Goal: Find specific page/section: Find specific page/section

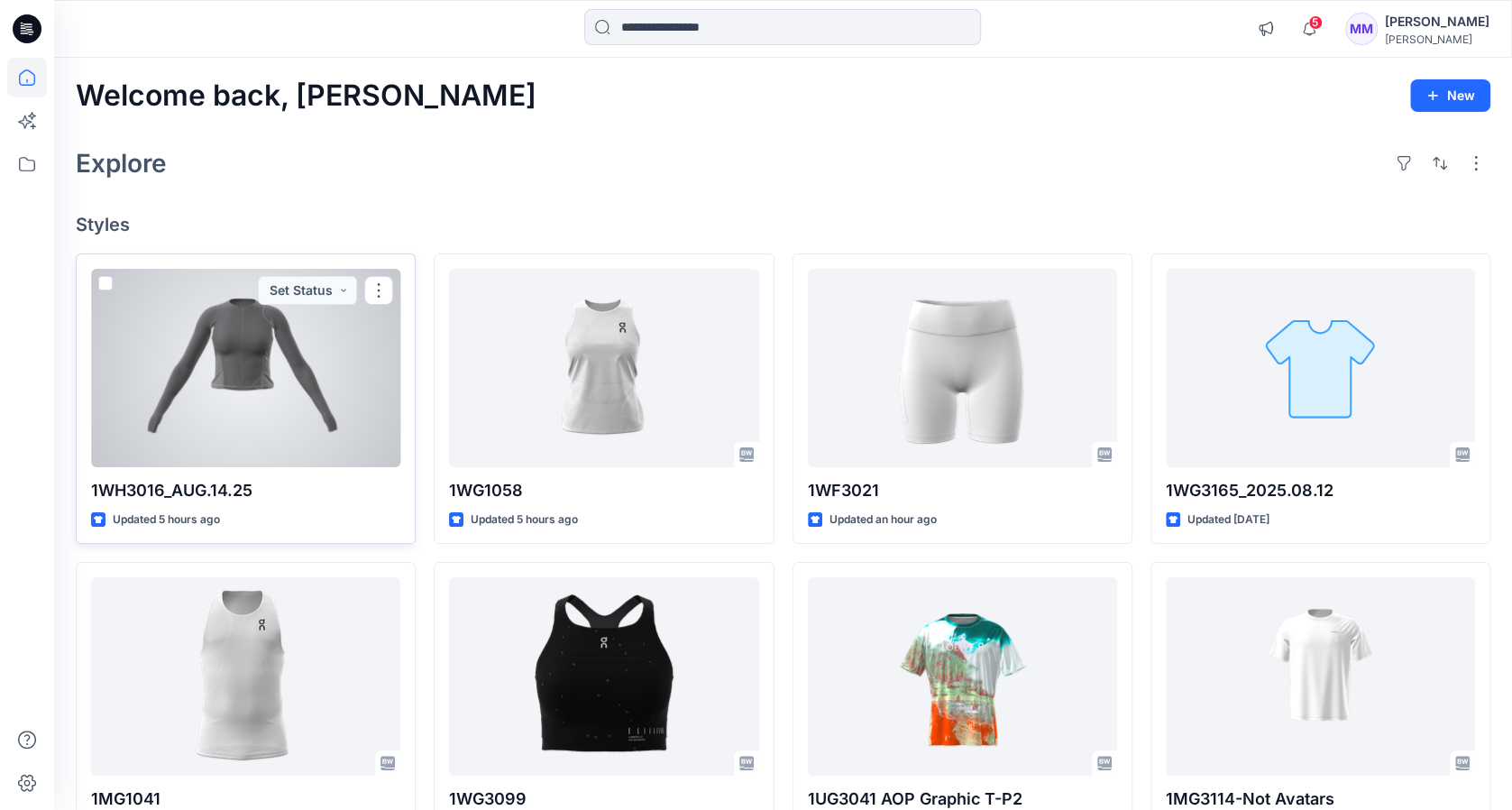
click at [242, 367] on div at bounding box center [246, 368] width 309 height 198
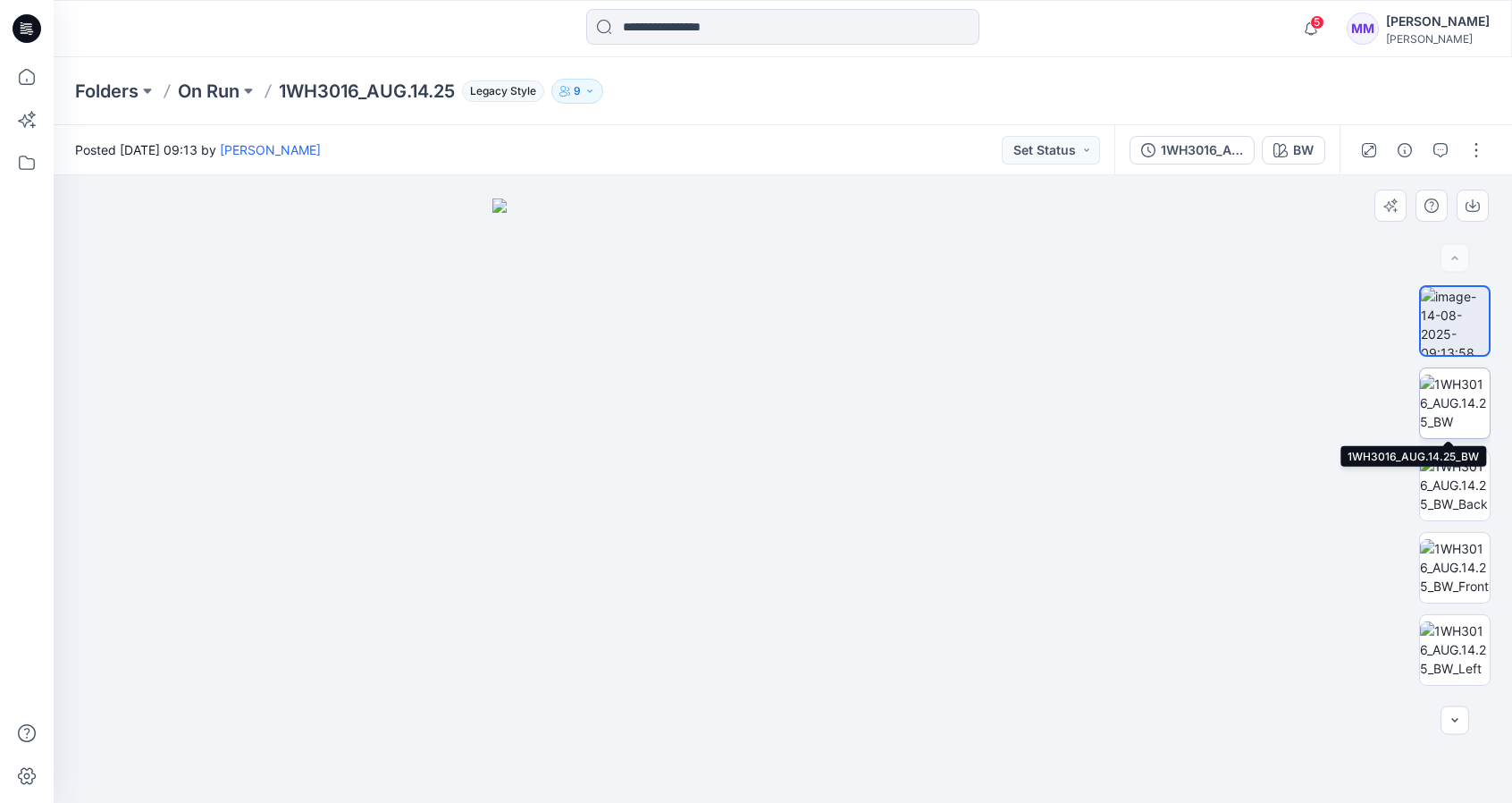
click at [1441, 410] on img at bounding box center [1454, 402] width 69 height 56
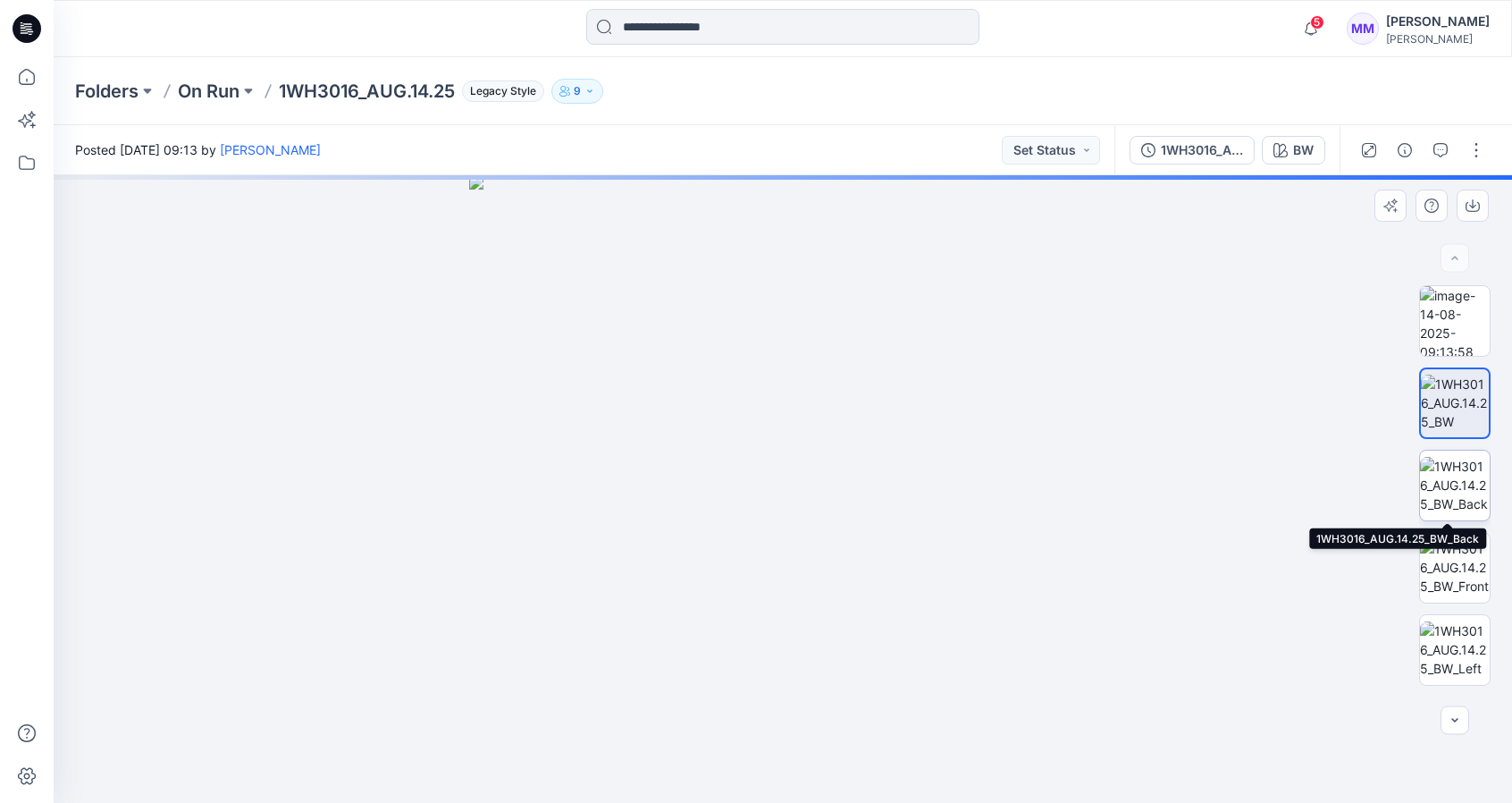
click at [1455, 479] on img at bounding box center [1454, 484] width 69 height 56
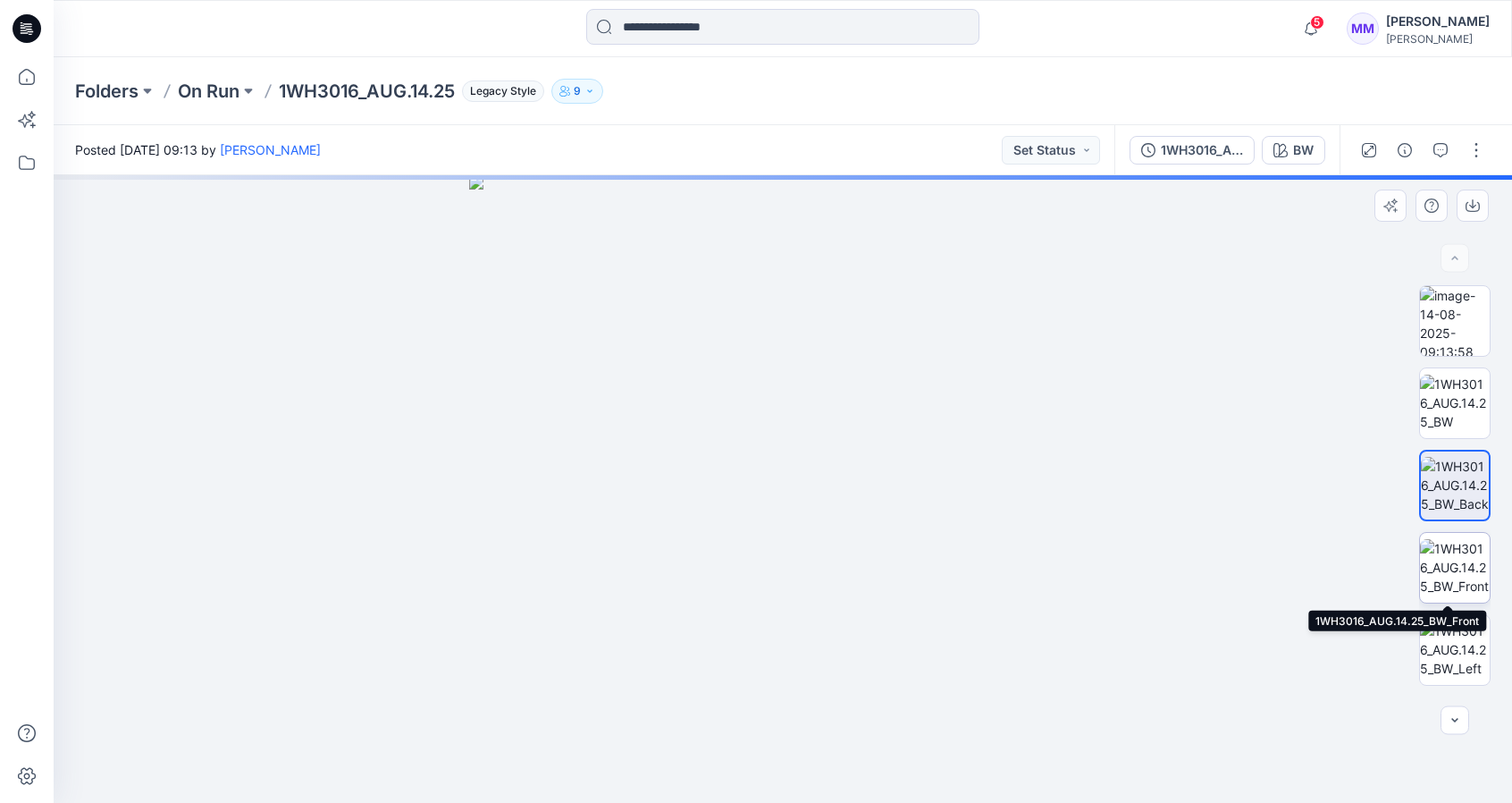
click at [1457, 557] on img at bounding box center [1454, 567] width 69 height 56
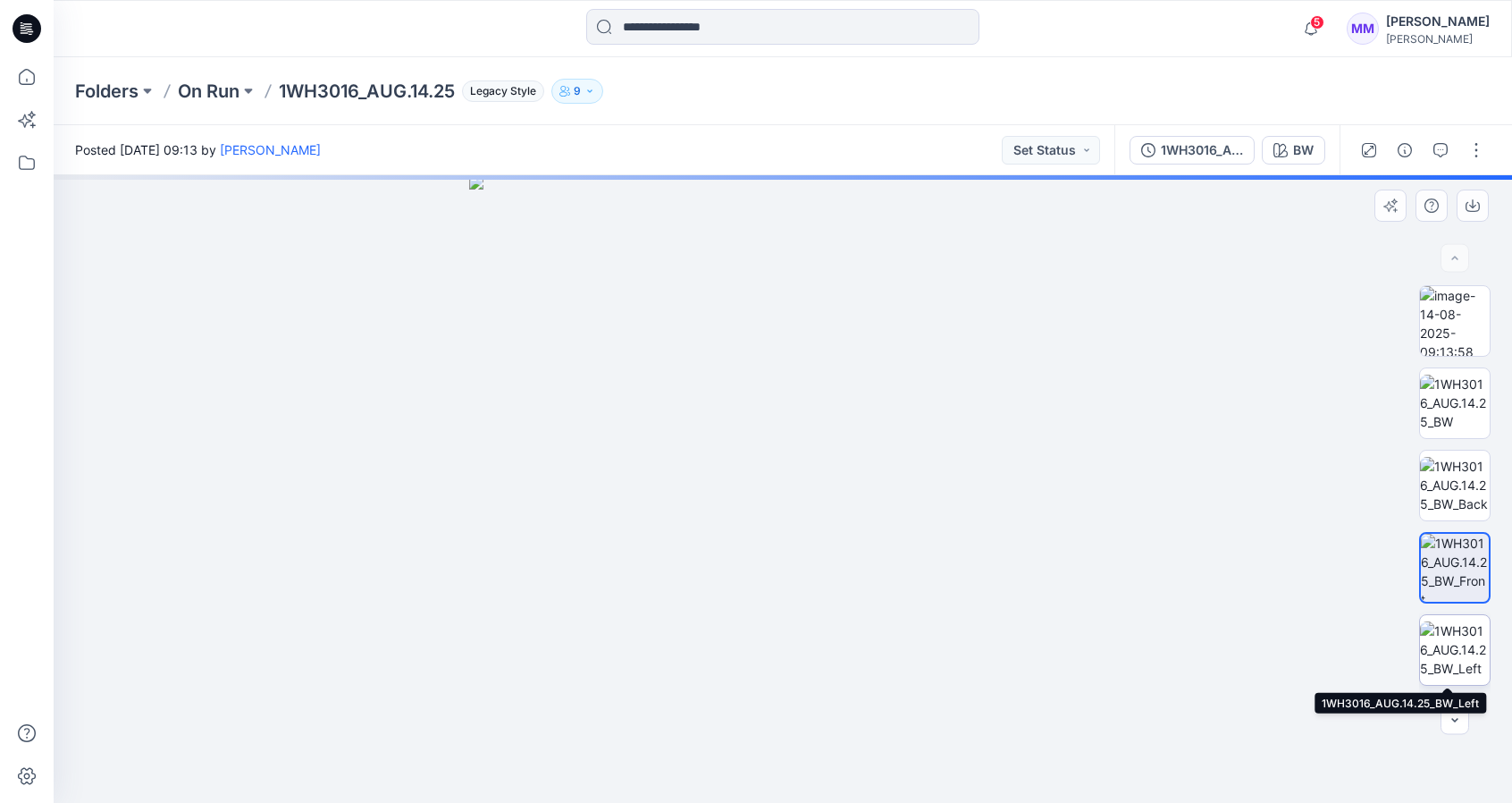
click at [1467, 648] on img at bounding box center [1454, 649] width 69 height 56
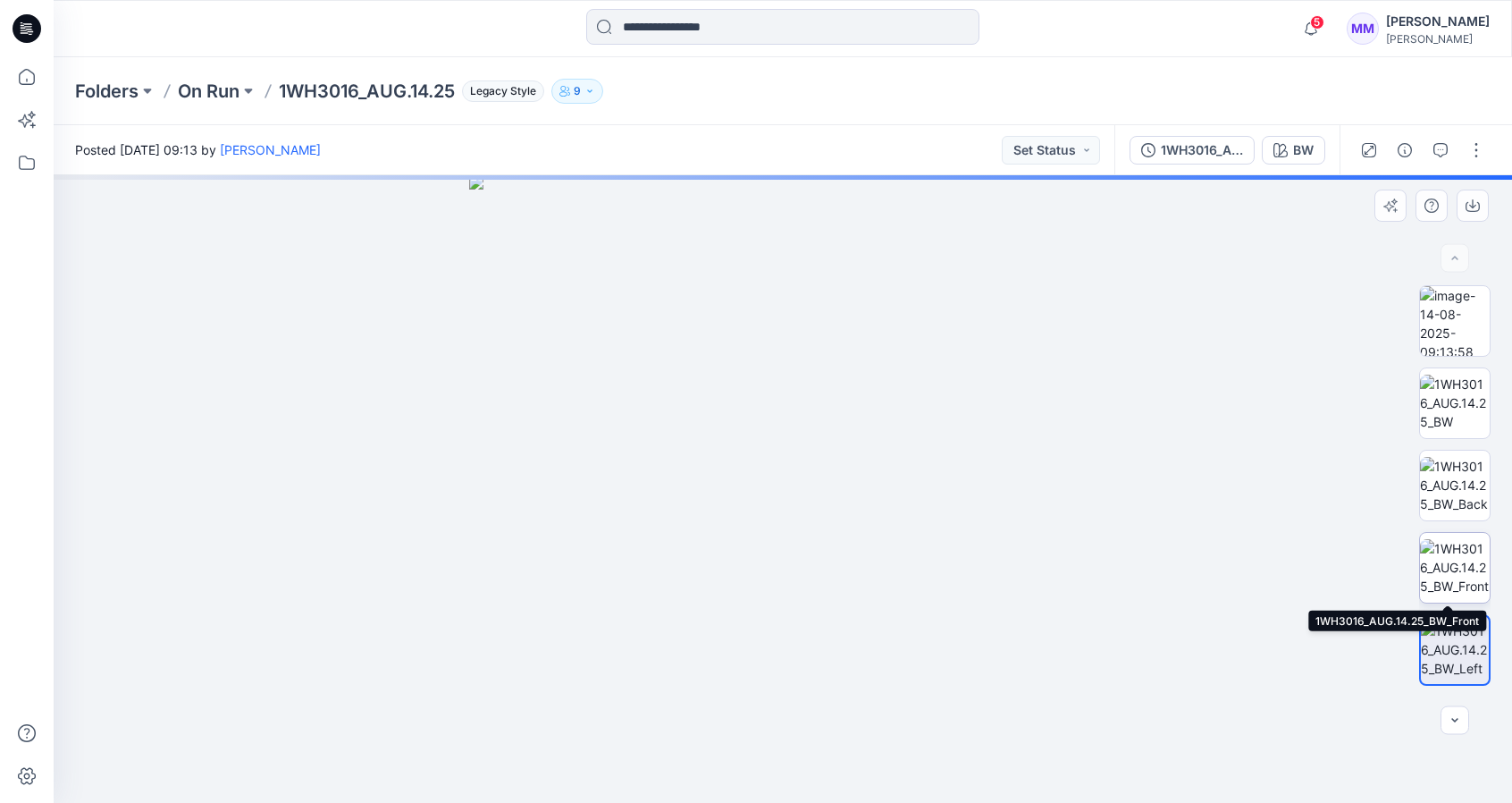
click at [1471, 548] on img at bounding box center [1454, 567] width 69 height 56
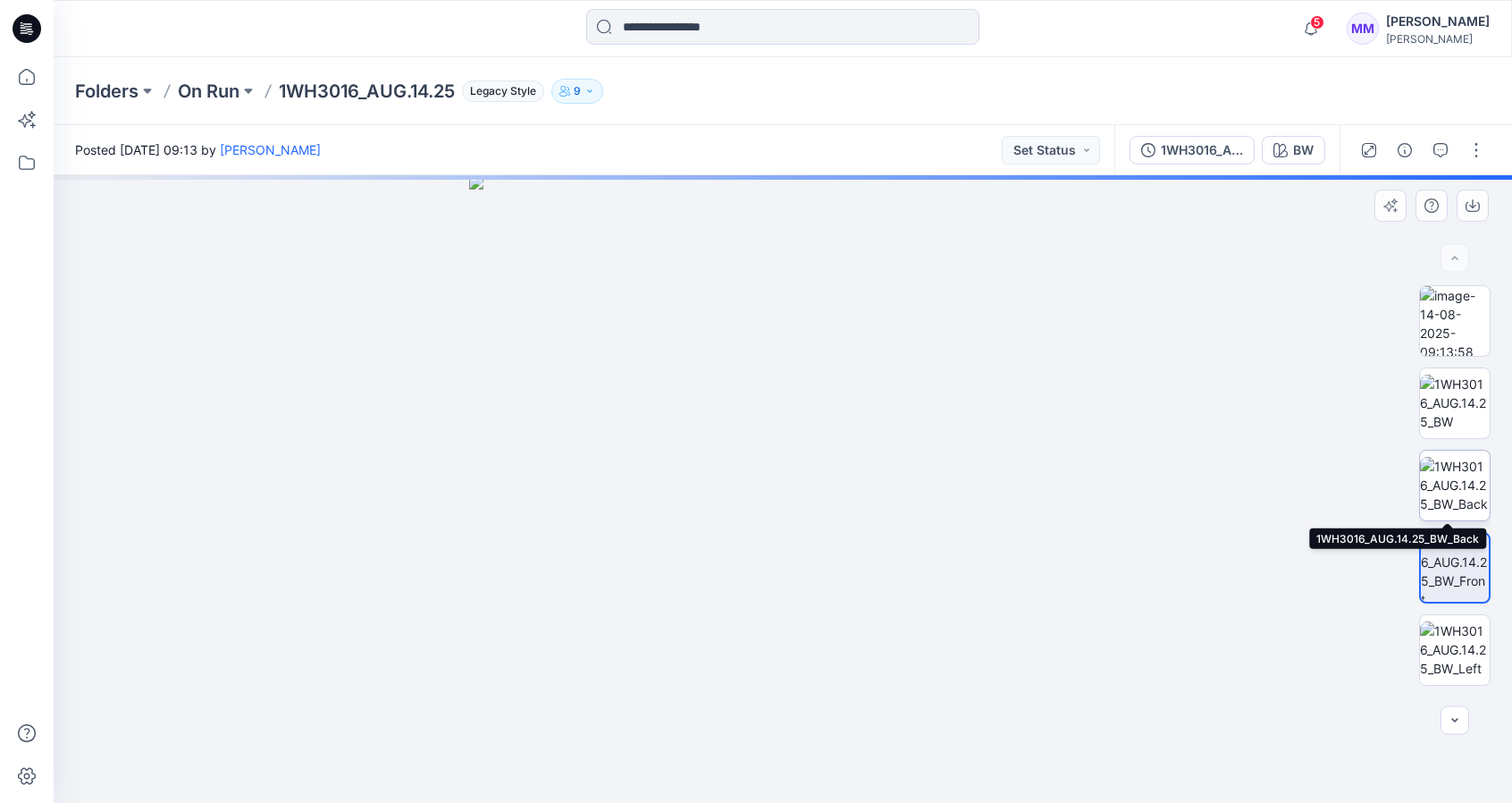
click at [1462, 479] on img at bounding box center [1454, 484] width 69 height 56
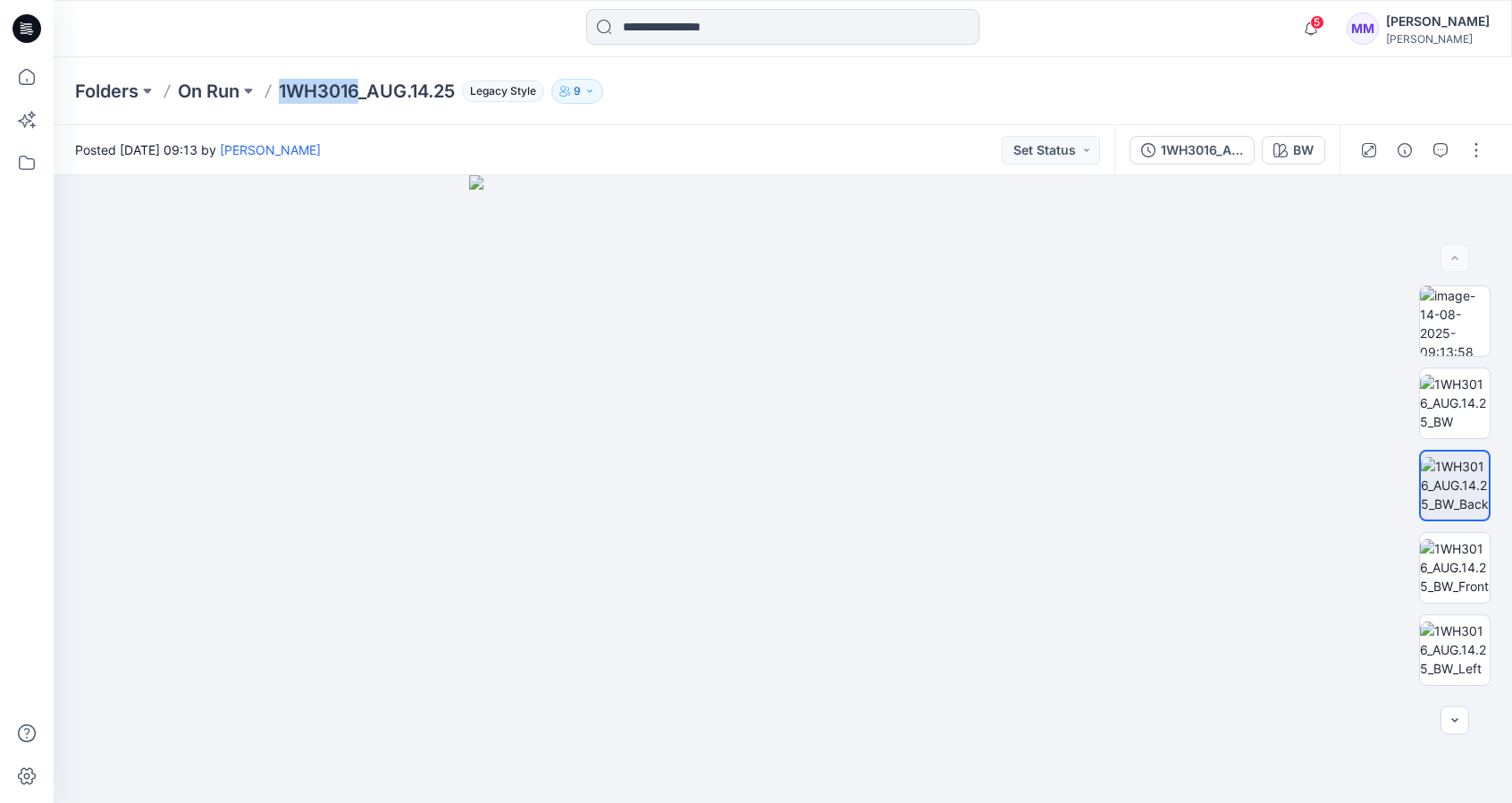
drag, startPoint x: 280, startPoint y: 91, endPoint x: 360, endPoint y: 97, distance: 80.2
click at [360, 97] on p "1WH3016_AUG.14.25" at bounding box center [367, 91] width 176 height 25
copy p "1WH3016"
click at [1453, 556] on img at bounding box center [1454, 567] width 69 height 56
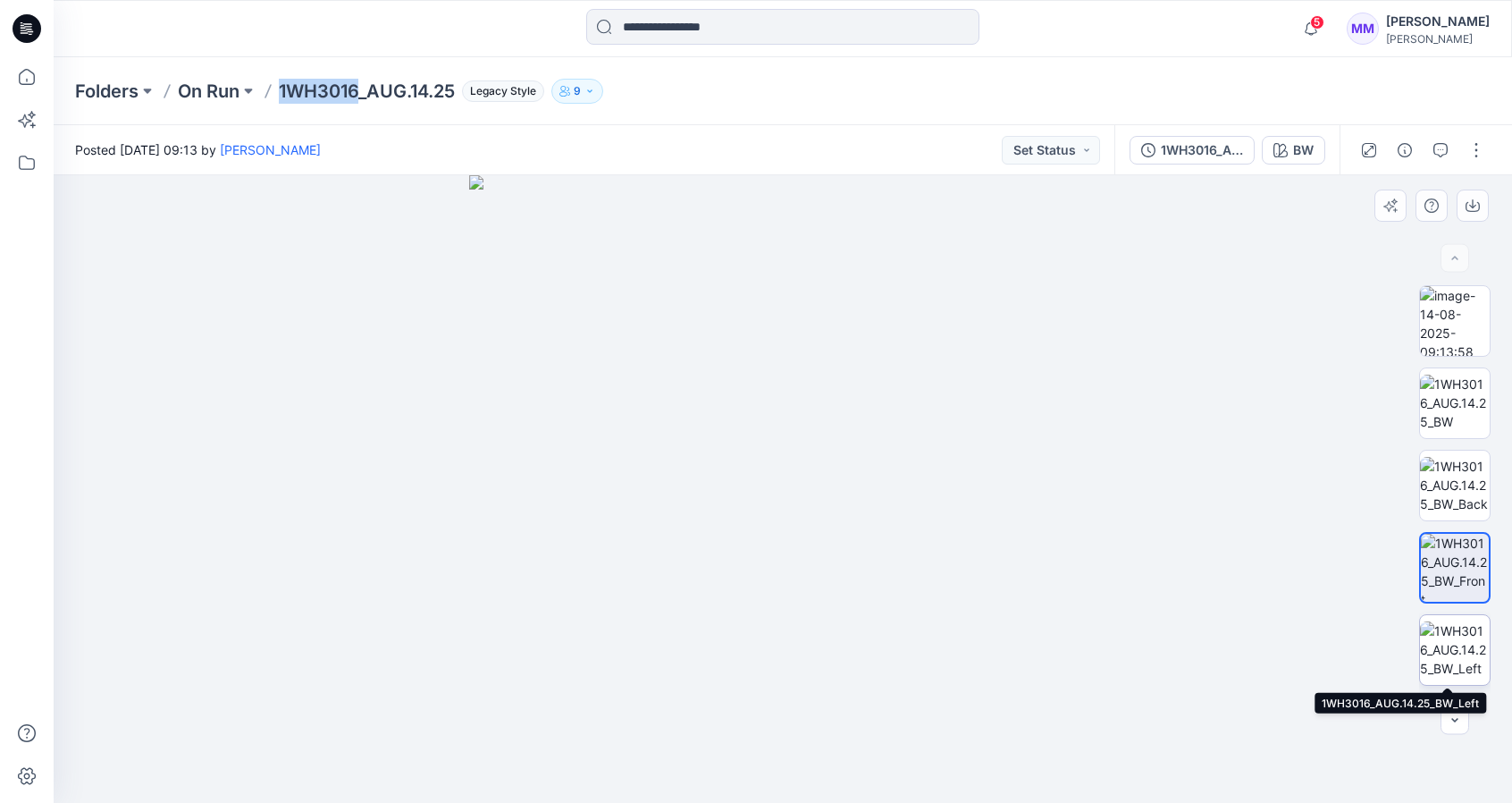
click at [1455, 657] on img at bounding box center [1454, 649] width 69 height 56
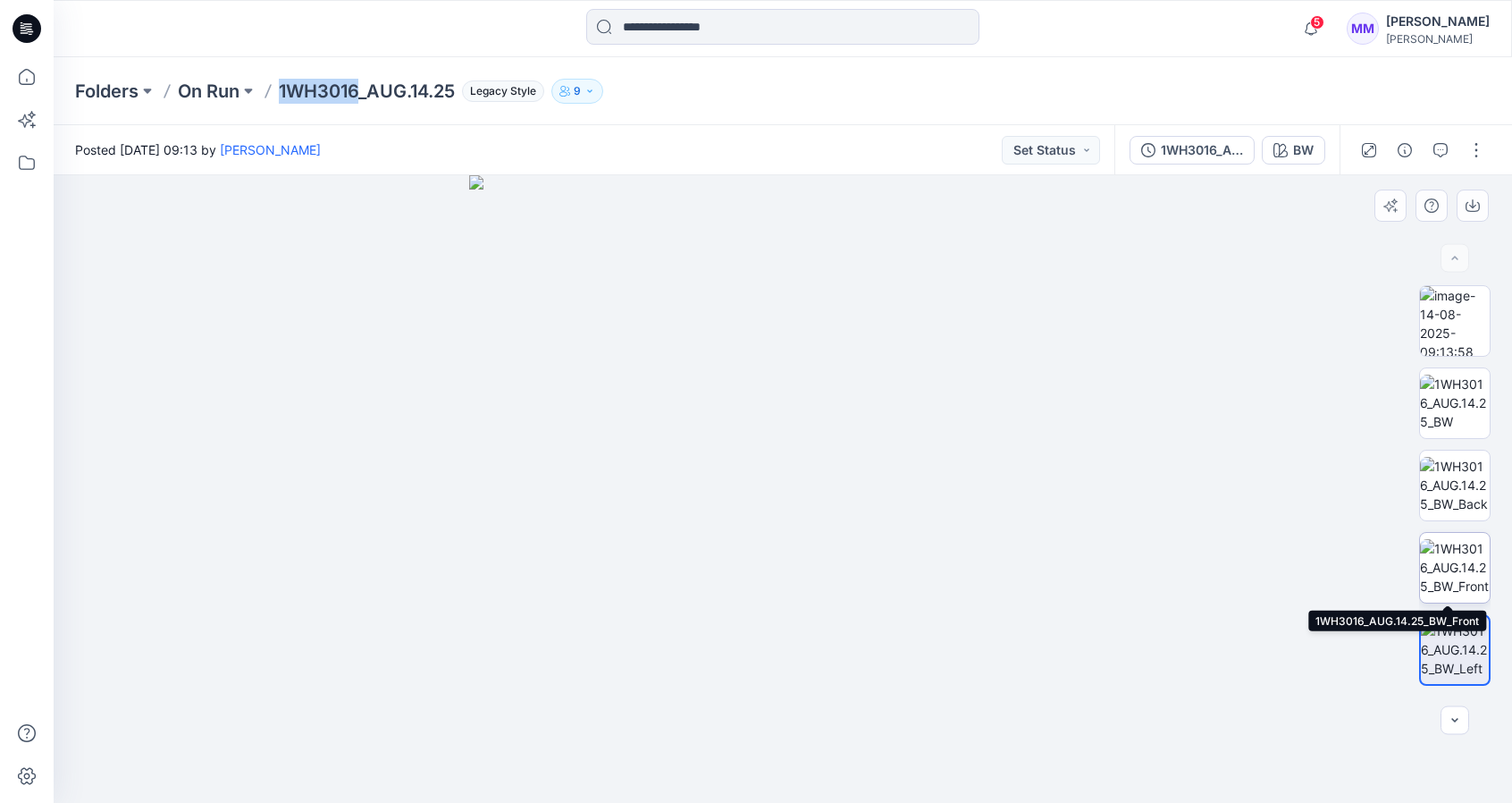
click at [1447, 578] on img at bounding box center [1454, 567] width 69 height 56
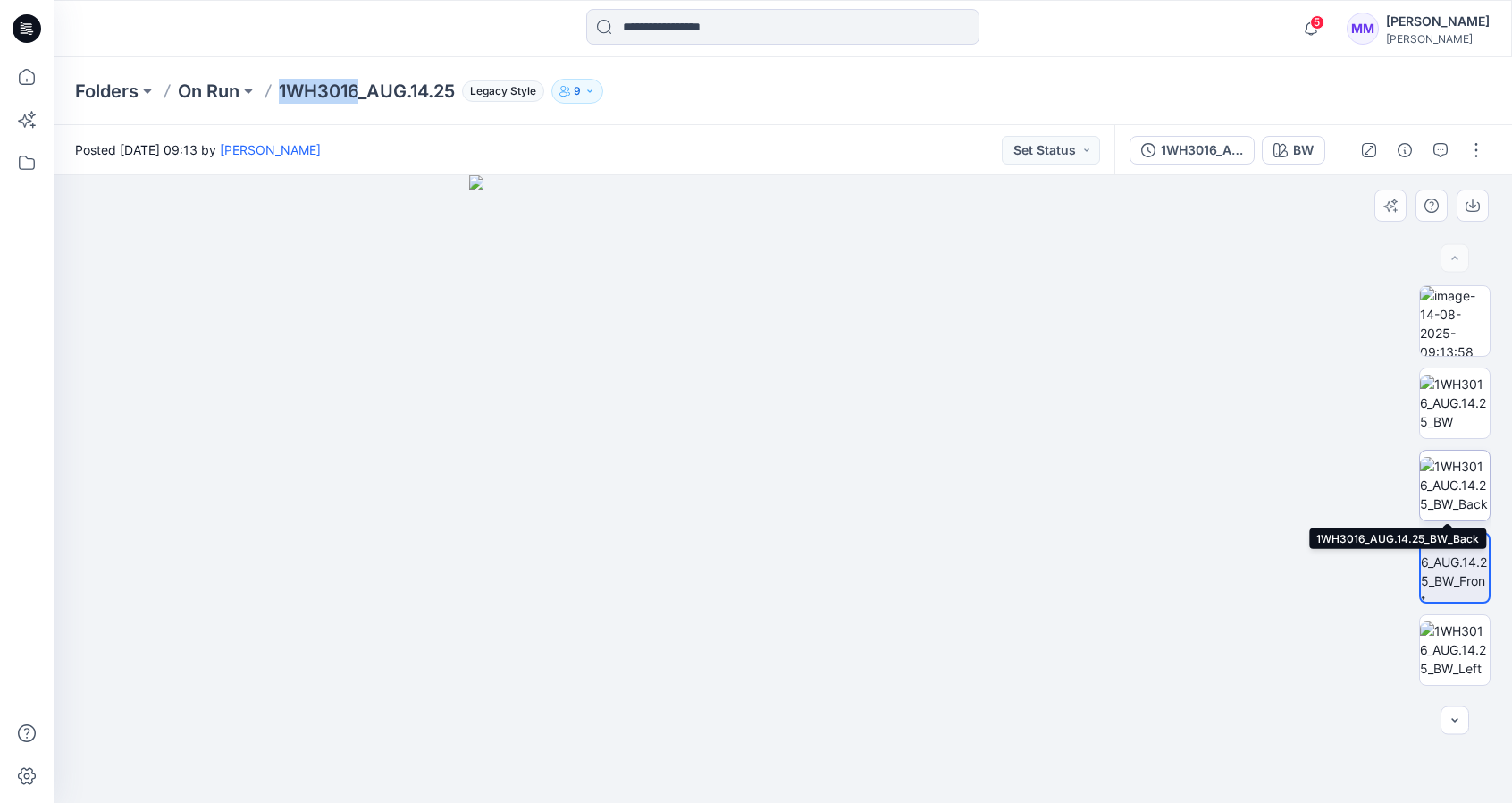
click at [1446, 496] on img at bounding box center [1454, 484] width 69 height 56
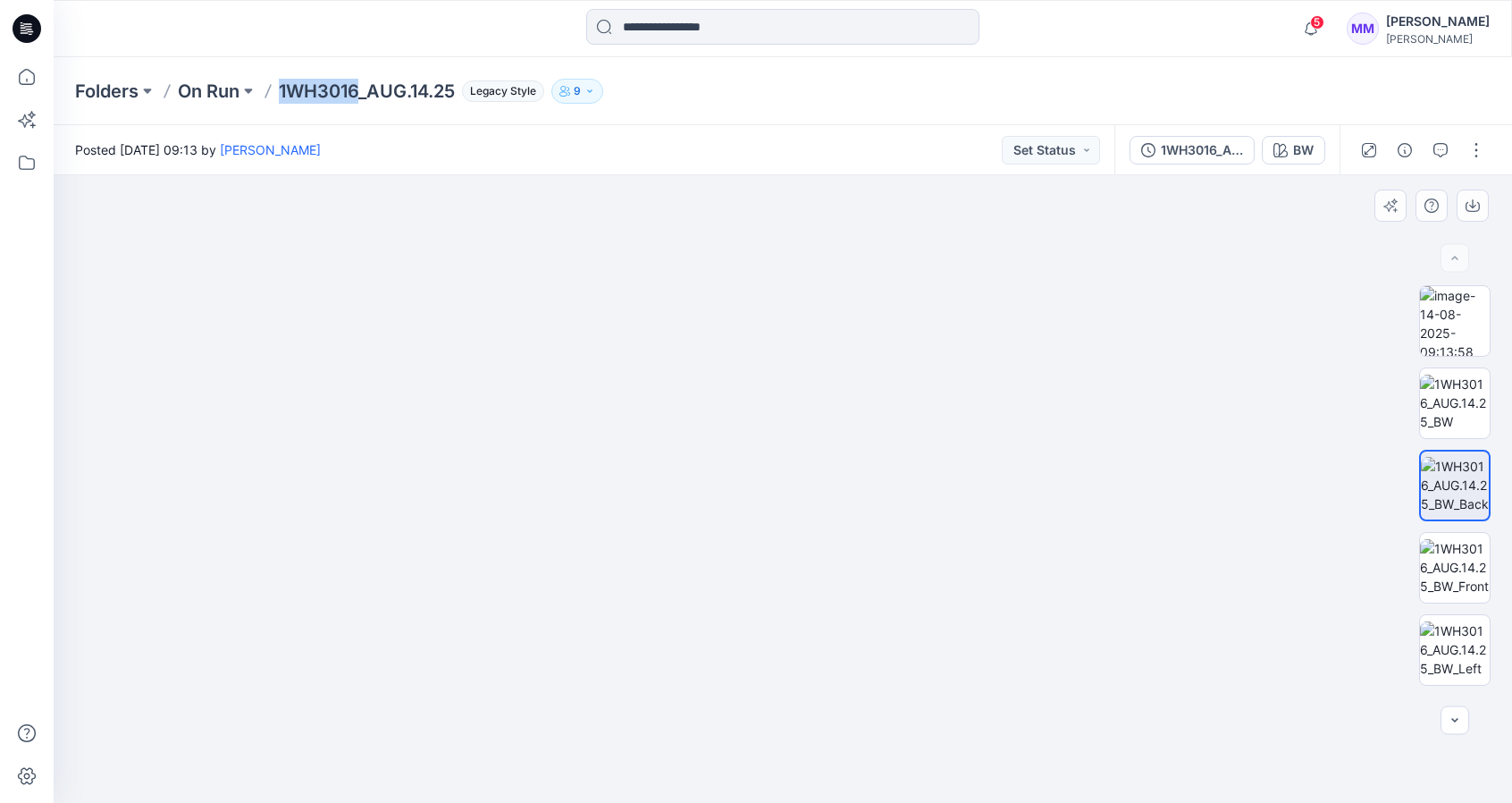
drag, startPoint x: 883, startPoint y: 350, endPoint x: 924, endPoint y: 784, distance: 435.9
drag, startPoint x: 1006, startPoint y: 550, endPoint x: 951, endPoint y: 559, distance: 55.7
click at [1462, 582] on img at bounding box center [1454, 567] width 69 height 56
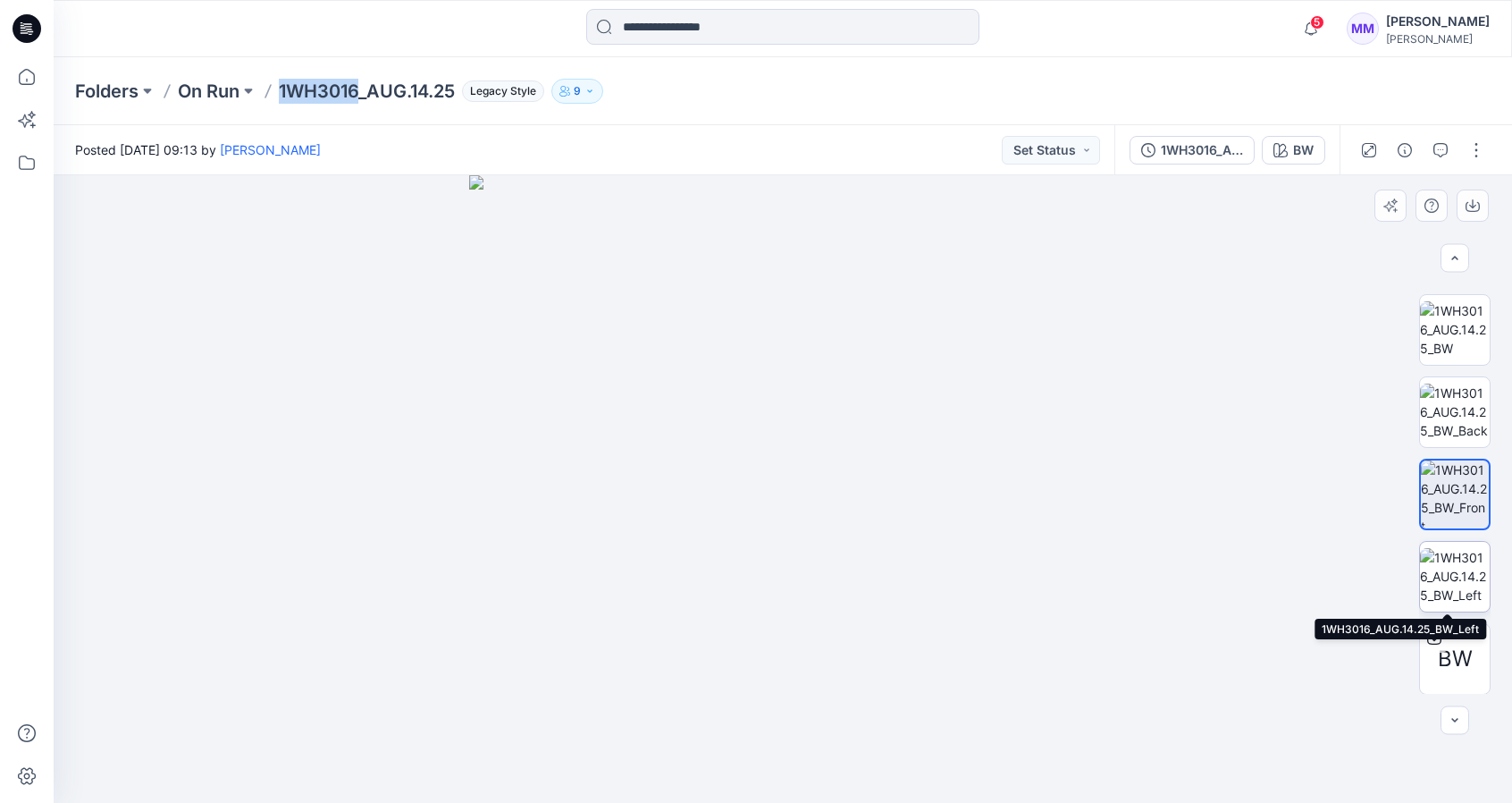
click at [1450, 571] on img at bounding box center [1454, 576] width 69 height 56
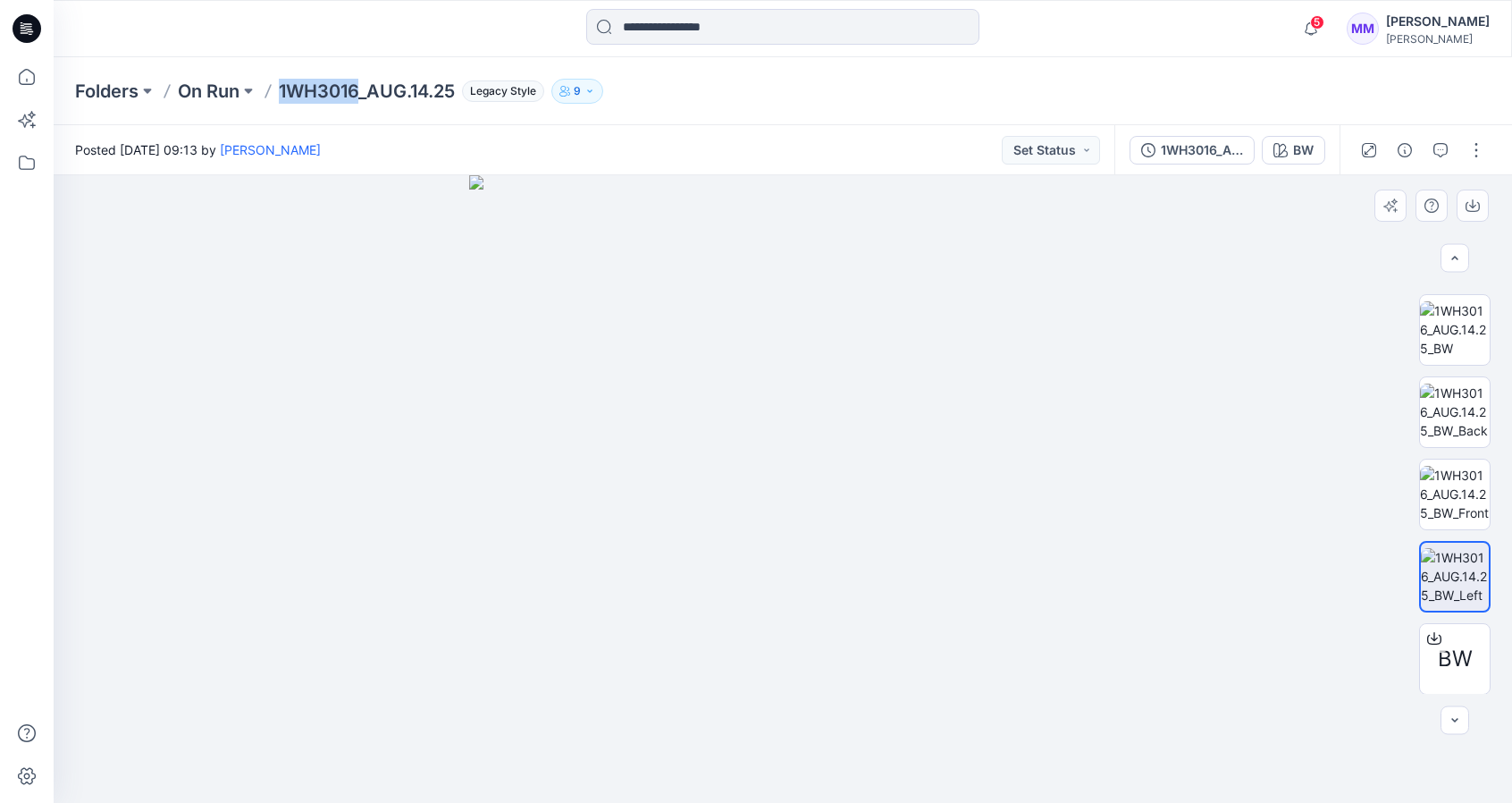
drag, startPoint x: 740, startPoint y: 553, endPoint x: 894, endPoint y: 546, distance: 154.2
drag, startPoint x: 689, startPoint y: 522, endPoint x: 977, endPoint y: 529, distance: 288.1
click at [977, 529] on img at bounding box center [782, 489] width 628 height 628
click at [951, 527] on img at bounding box center [782, 489] width 628 height 628
click at [407, 109] on div "Folders On Run 1WH3016_AUG.14.25 Legacy Style 9" at bounding box center [782, 91] width 1458 height 68
